Goal: Check status: Check status

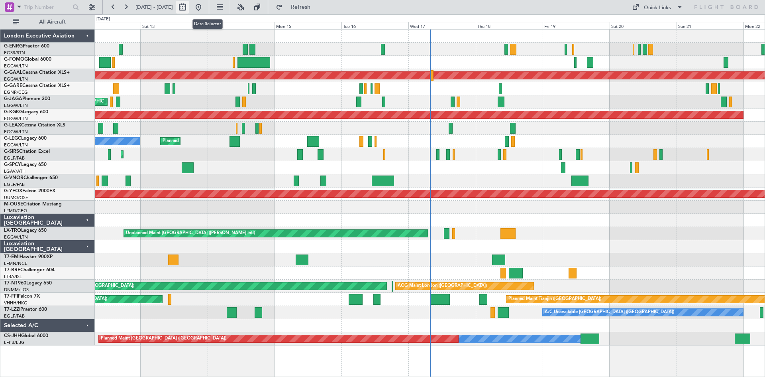
click at [189, 10] on button at bounding box center [182, 7] width 13 height 13
select select "9"
select select "2025"
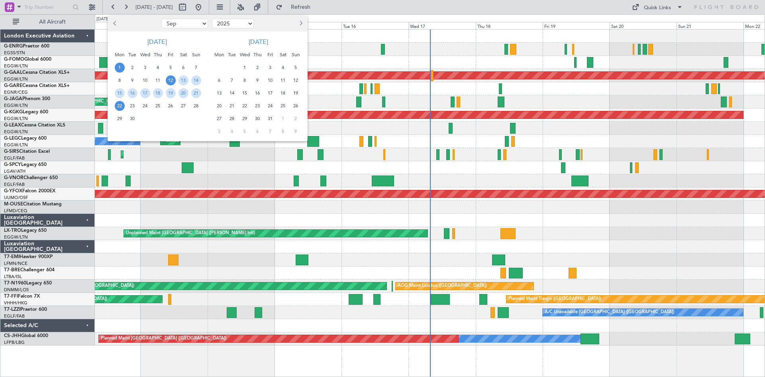
click at [119, 68] on span "1" at bounding box center [120, 68] width 10 height 10
click at [120, 94] on span "15" at bounding box center [120, 93] width 10 height 10
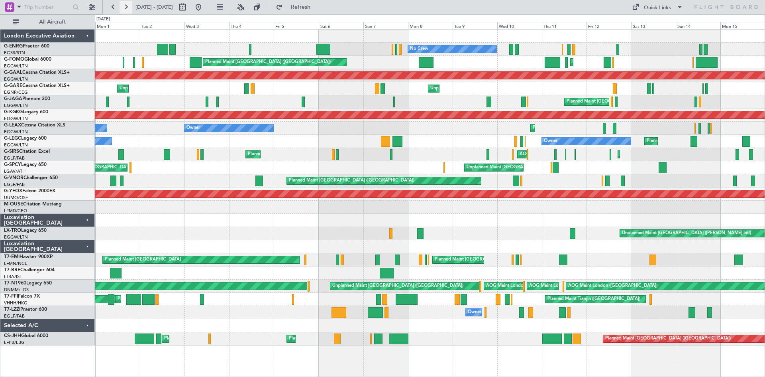
click at [126, 8] on button at bounding box center [126, 7] width 13 height 13
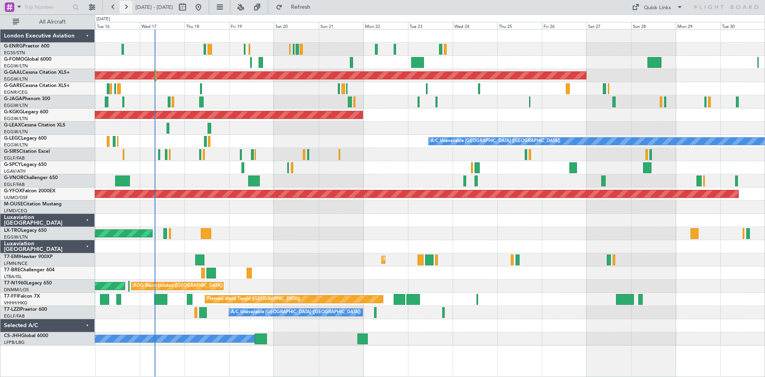
click at [126, 6] on button at bounding box center [126, 7] width 13 height 13
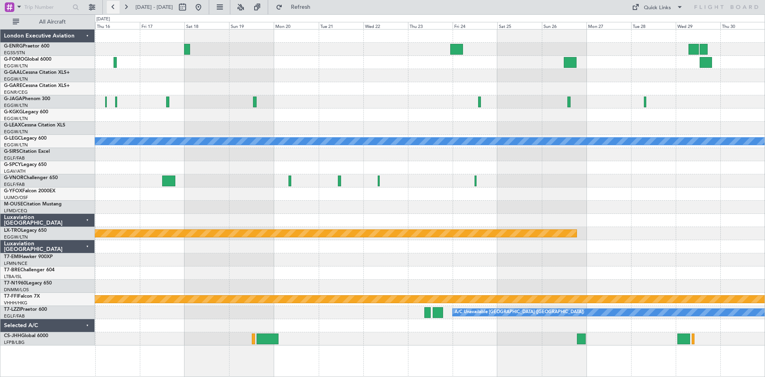
click at [111, 5] on button at bounding box center [113, 7] width 13 height 13
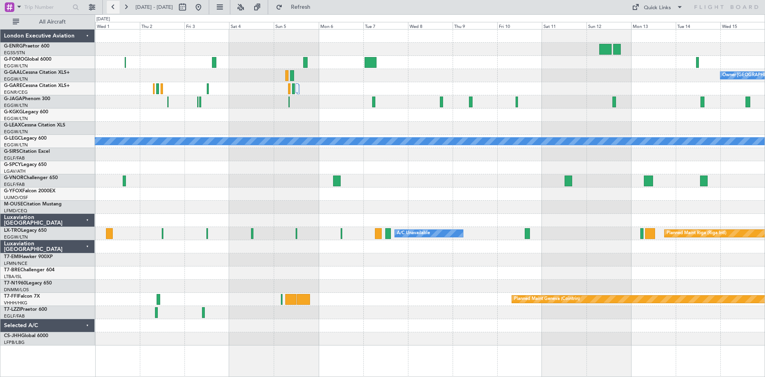
click at [114, 7] on button at bounding box center [113, 7] width 13 height 13
